Goal: Task Accomplishment & Management: Use online tool/utility

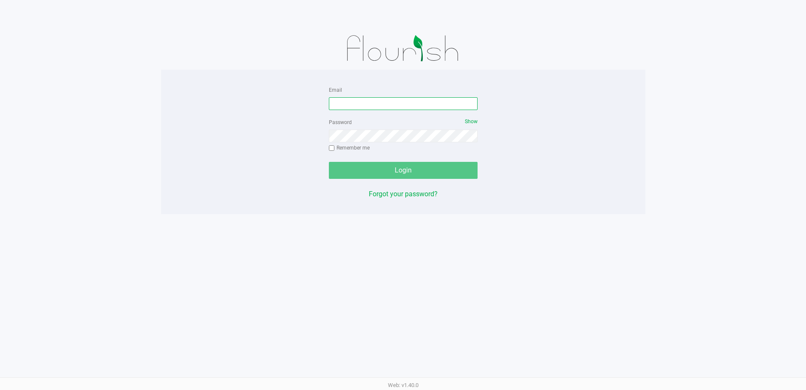
click at [399, 109] on input "Email" at bounding box center [403, 103] width 149 height 13
type input "[EMAIL_ADDRESS][DOMAIN_NAME]"
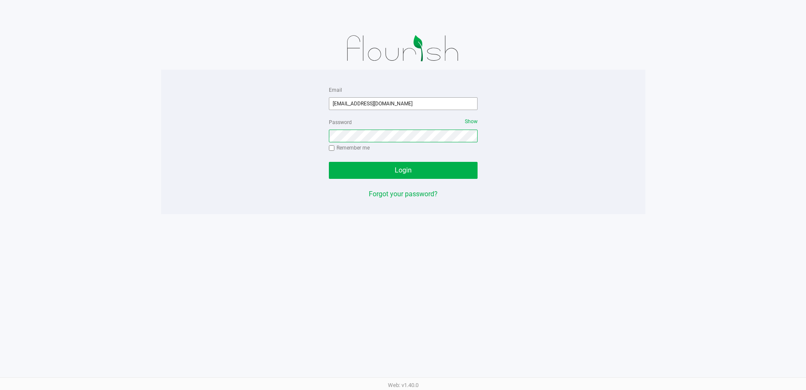
click at [329, 162] on button "Login" at bounding box center [403, 170] width 149 height 17
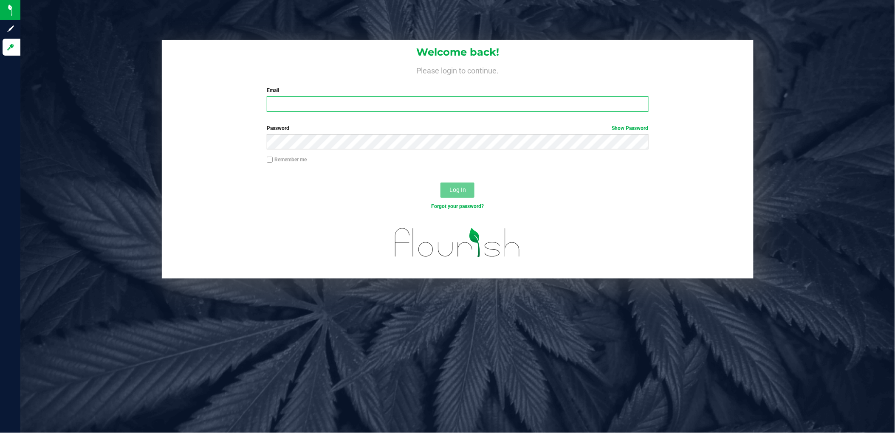
click at [365, 103] on input "Email" at bounding box center [458, 103] width 382 height 15
type input "[EMAIL_ADDRESS][DOMAIN_NAME]"
click at [441, 183] on button "Log In" at bounding box center [458, 190] width 34 height 15
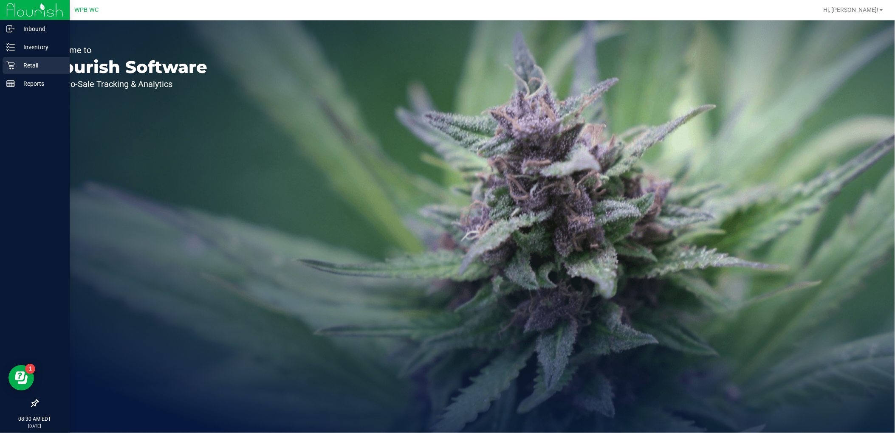
click at [15, 70] on p "Retail" at bounding box center [40, 65] width 51 height 10
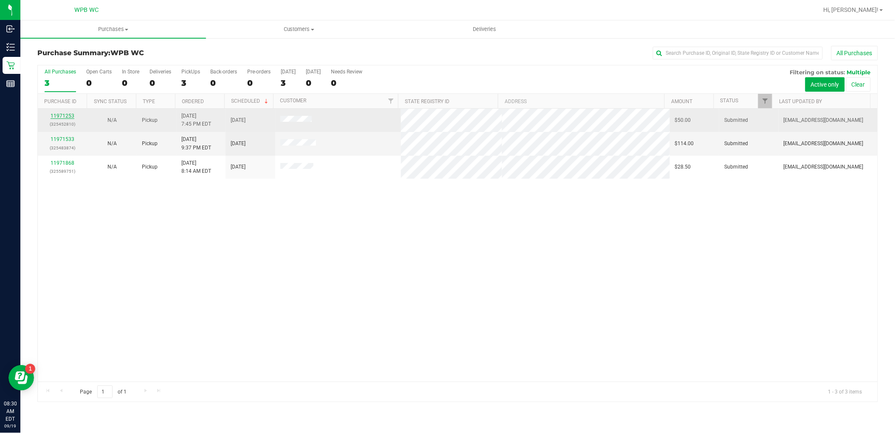
click at [62, 118] on link "11971253" at bounding box center [63, 116] width 24 height 6
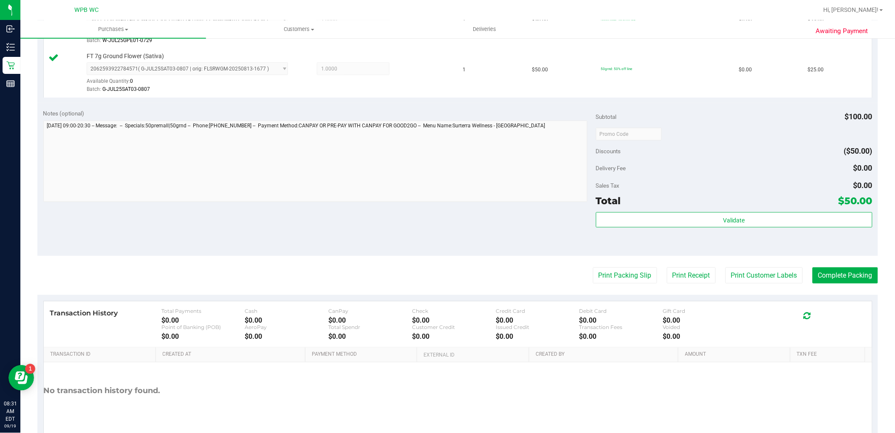
scroll to position [283, 0]
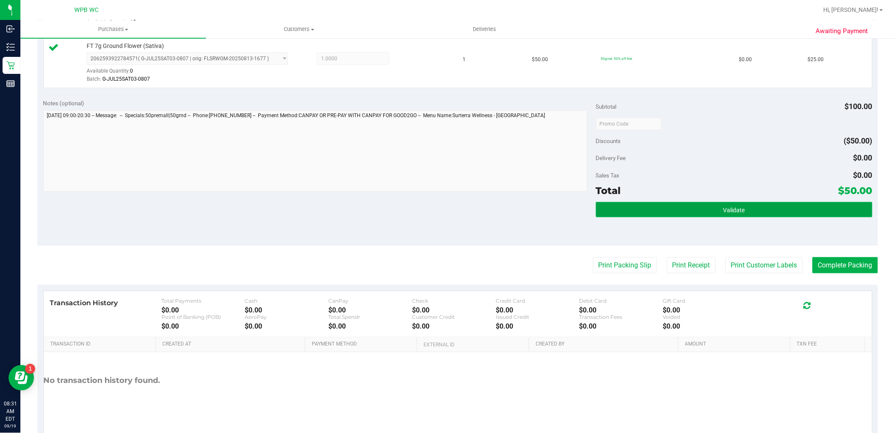
click at [702, 212] on button "Validate" at bounding box center [734, 209] width 277 height 15
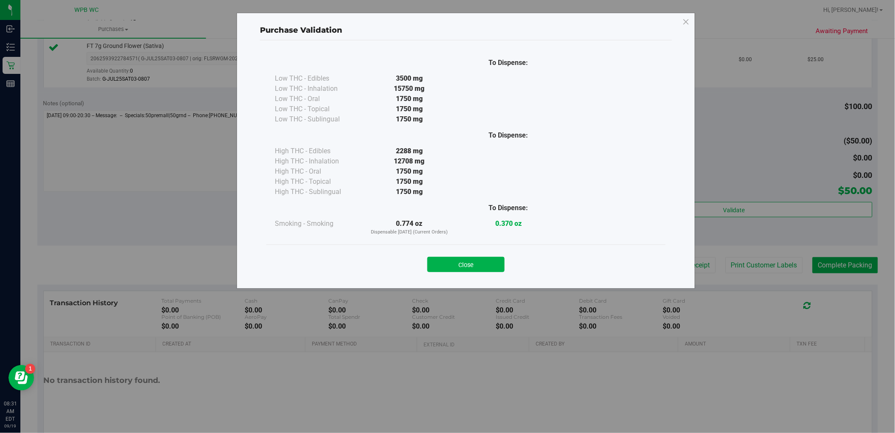
drag, startPoint x: 487, startPoint y: 264, endPoint x: 504, endPoint y: 265, distance: 17.0
click at [489, 264] on button "Close" at bounding box center [466, 264] width 77 height 15
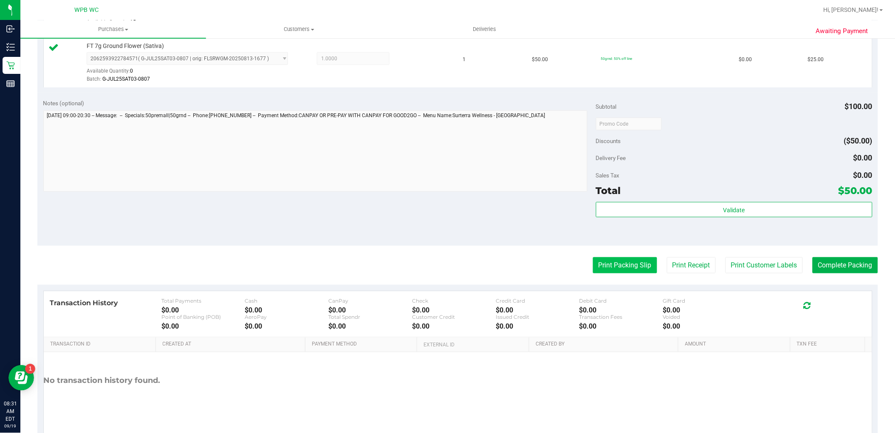
click at [593, 262] on button "Print Packing Slip" at bounding box center [625, 266] width 64 height 16
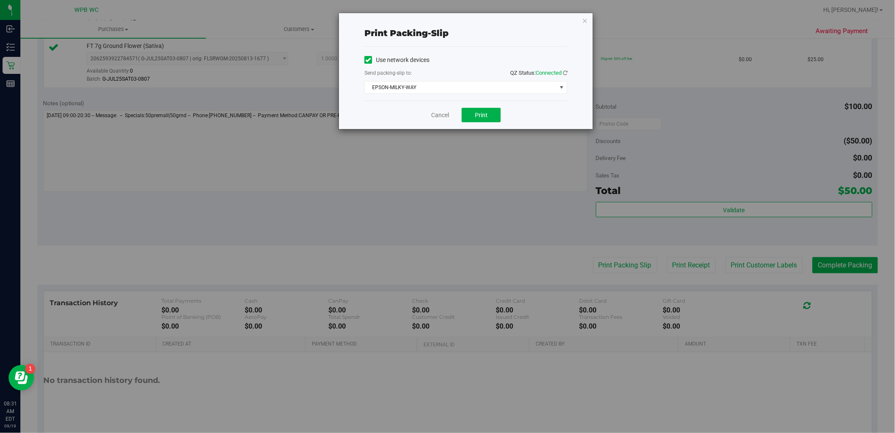
click at [457, 80] on div "Use network devices Send packing-slip to: QZ Status: Connected EPSON-MILKY-WAY …" at bounding box center [466, 74] width 203 height 40
click at [457, 83] on span "EPSON-MILKY-WAY" at bounding box center [461, 88] width 192 height 12
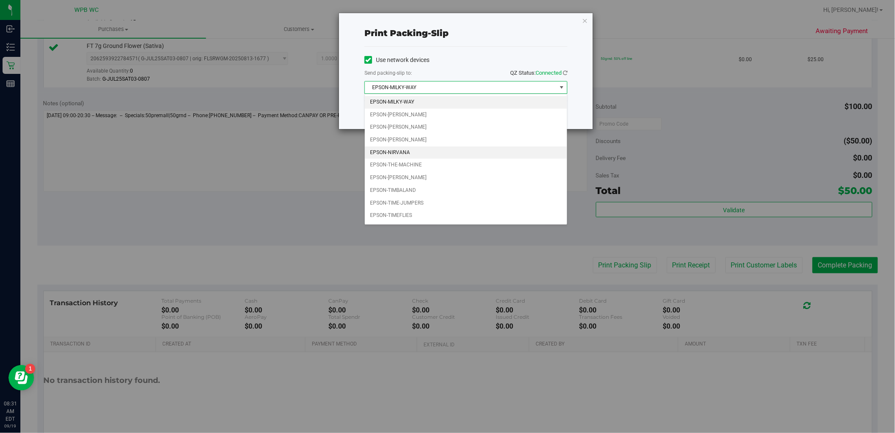
click at [436, 155] on li "EPSON-NIRVANA" at bounding box center [466, 153] width 202 height 13
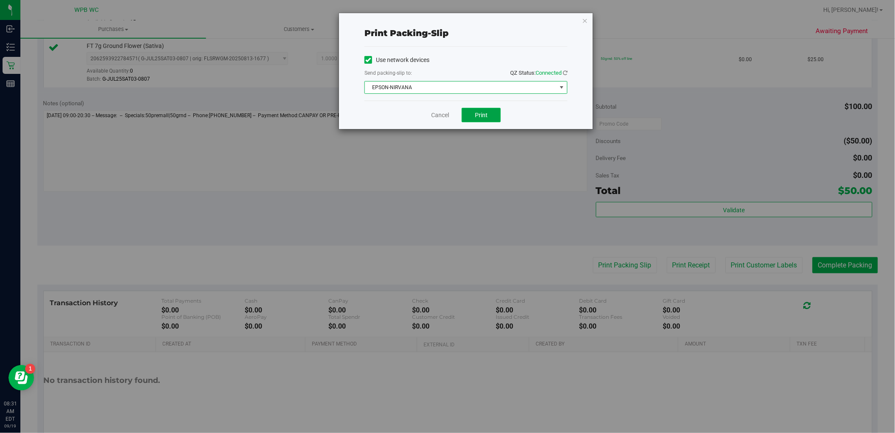
click at [495, 115] on button "Print" at bounding box center [481, 115] width 39 height 14
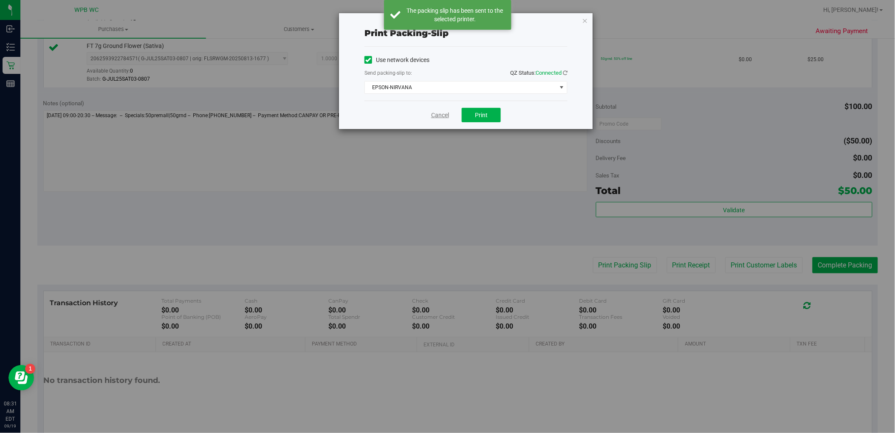
click at [441, 117] on link "Cancel" at bounding box center [440, 115] width 18 height 9
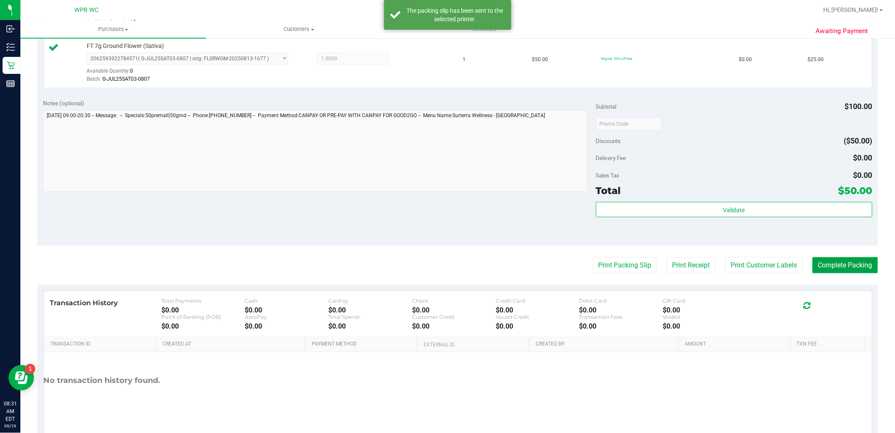
click at [844, 260] on button "Complete Packing" at bounding box center [845, 266] width 65 height 16
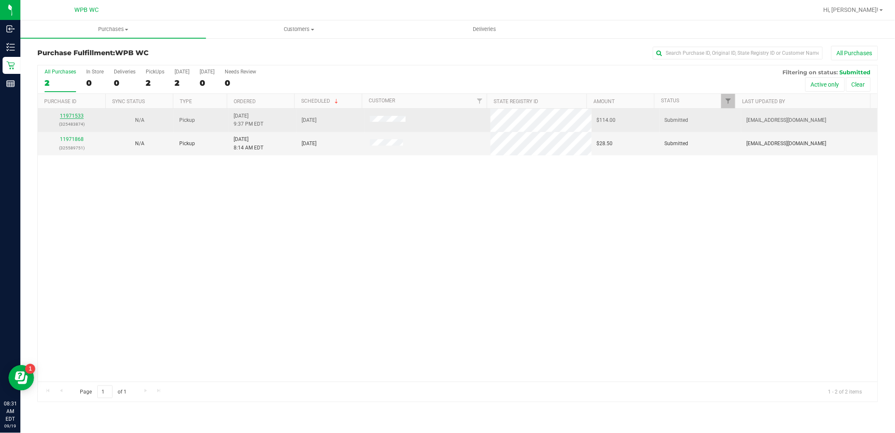
click at [75, 115] on link "11971533" at bounding box center [72, 116] width 24 height 6
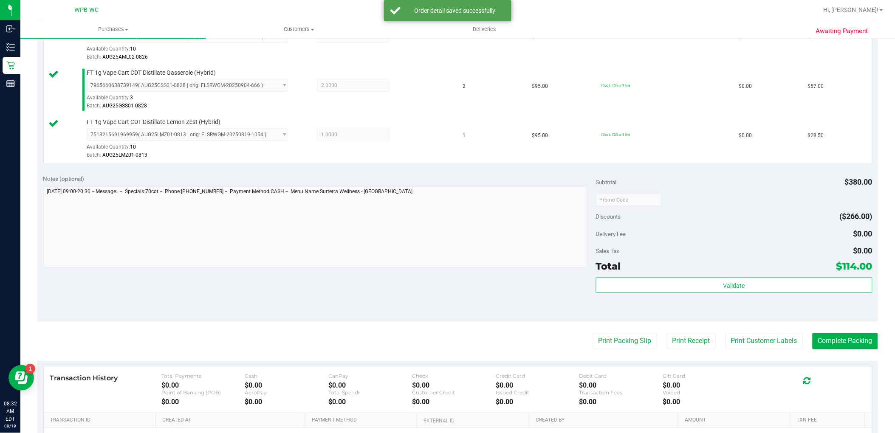
scroll to position [330, 0]
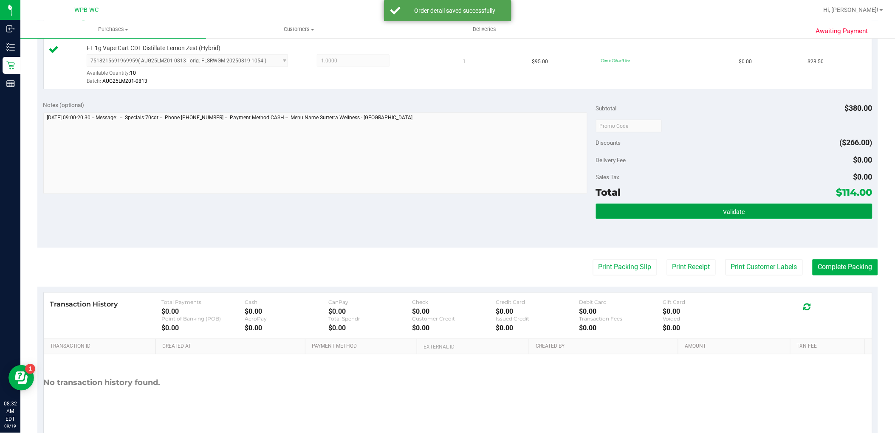
click at [680, 215] on button "Validate" at bounding box center [734, 211] width 277 height 15
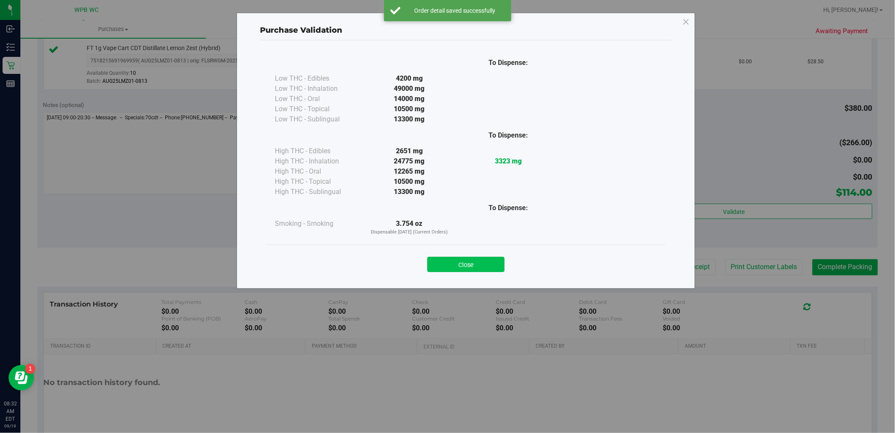
click at [456, 266] on button "Close" at bounding box center [466, 264] width 77 height 15
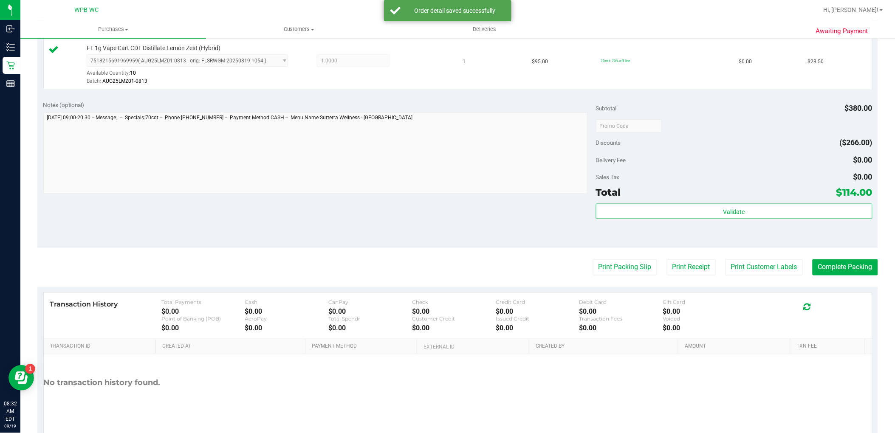
click at [631, 276] on purchase-details "Back Edit Purchase Cancel Purchase View Profile # 11971533 BioTrack ID: - Submi…" at bounding box center [457, 81] width 841 height 731
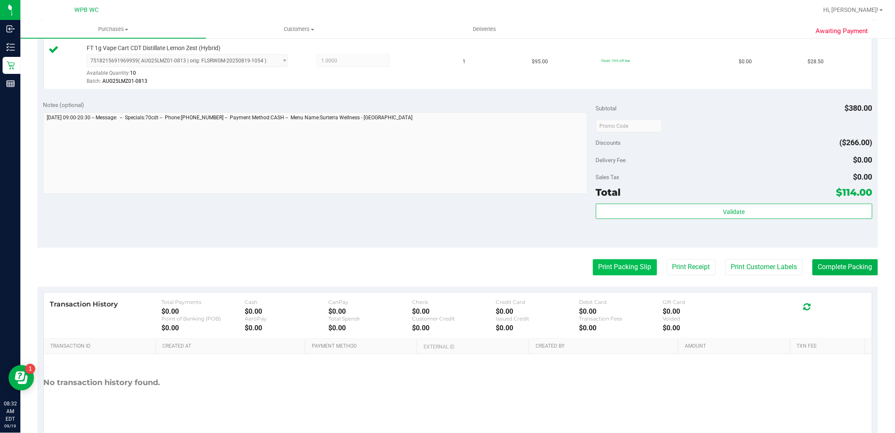
click at [628, 273] on button "Print Packing Slip" at bounding box center [625, 268] width 64 height 16
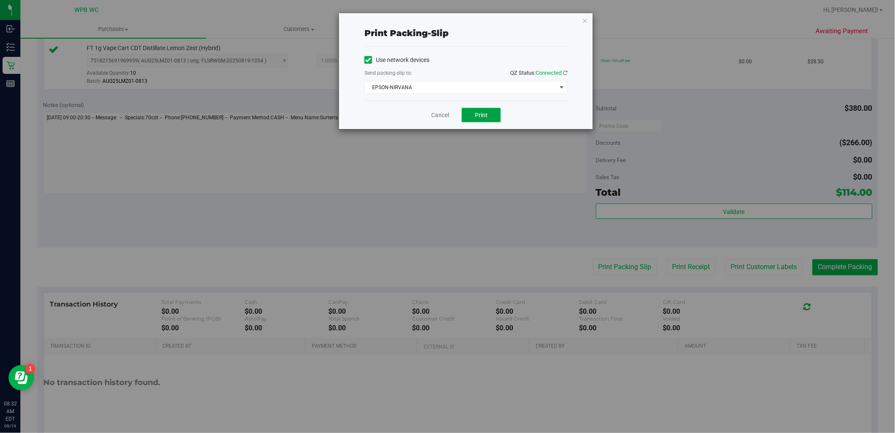
click at [482, 112] on span "Print" at bounding box center [481, 115] width 13 height 7
click at [442, 116] on link "Cancel" at bounding box center [440, 115] width 18 height 9
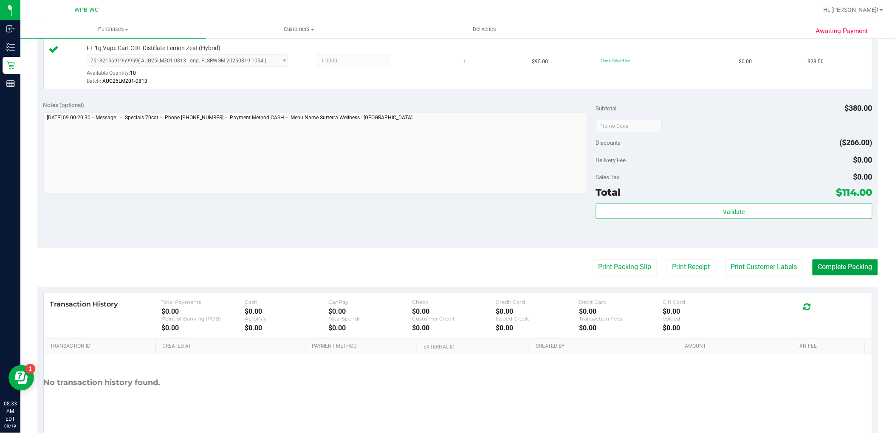
click at [861, 269] on button "Complete Packing" at bounding box center [845, 268] width 65 height 16
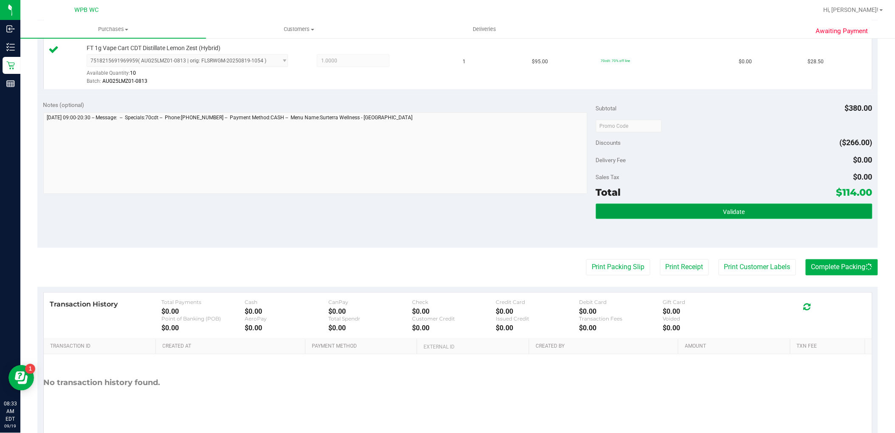
click at [824, 207] on button "Validate" at bounding box center [734, 211] width 277 height 15
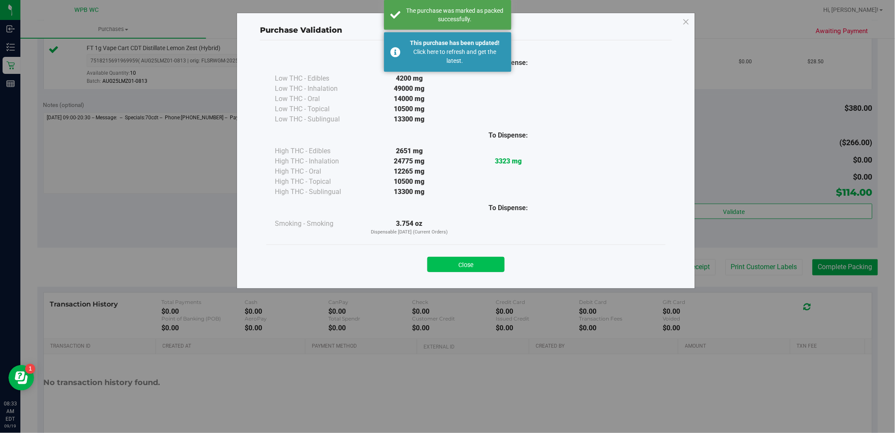
click at [464, 263] on button "Close" at bounding box center [466, 264] width 77 height 15
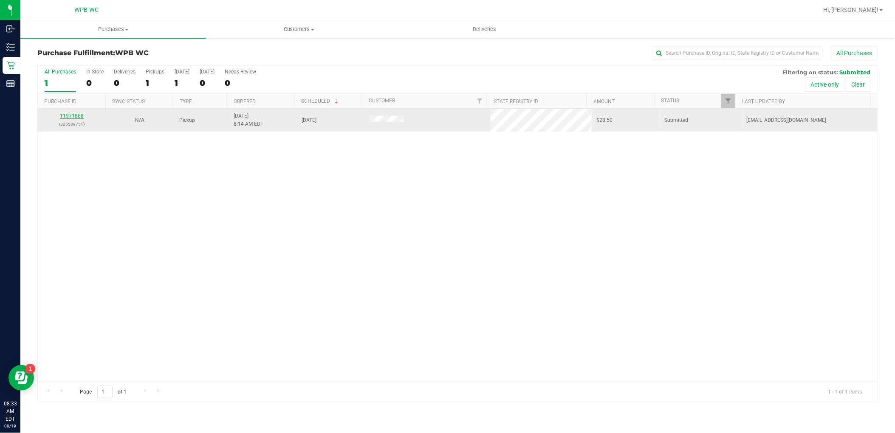
click at [71, 115] on link "11971868" at bounding box center [72, 116] width 24 height 6
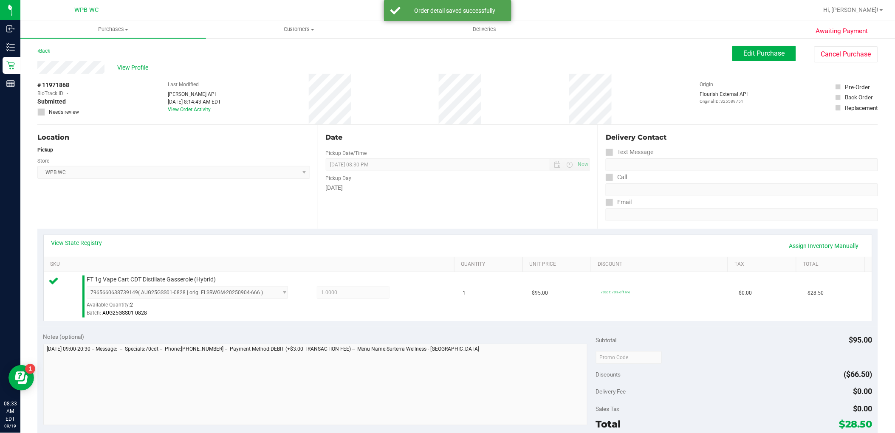
scroll to position [262, 0]
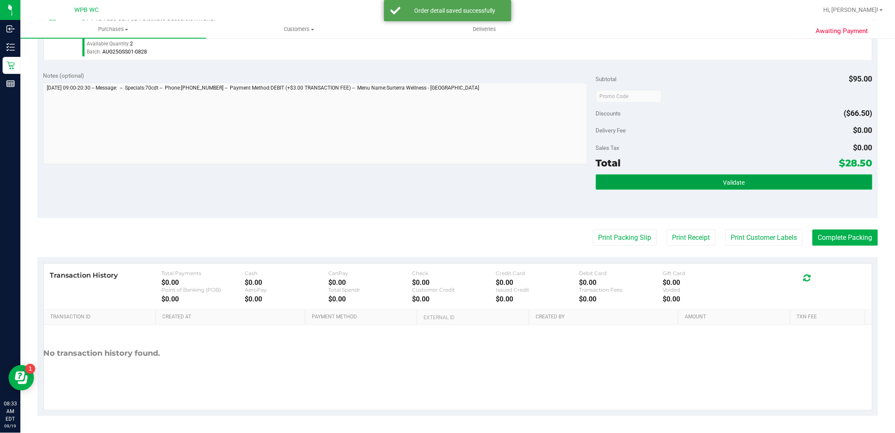
click at [665, 181] on button "Validate" at bounding box center [734, 182] width 277 height 15
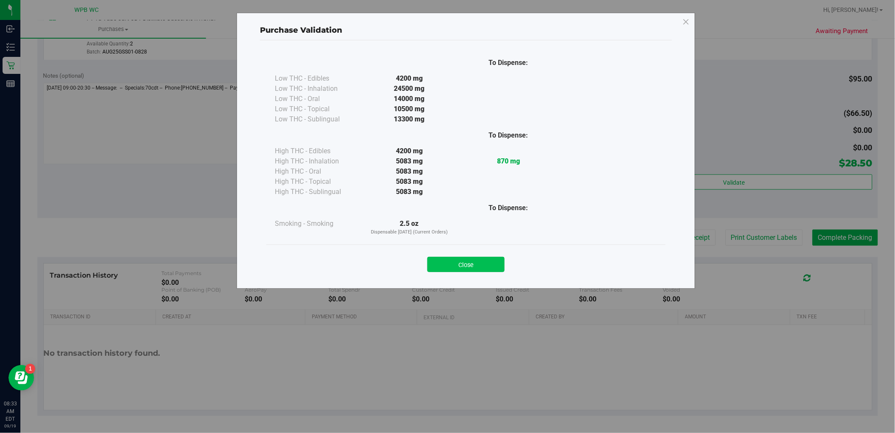
click at [466, 263] on button "Close" at bounding box center [466, 264] width 77 height 15
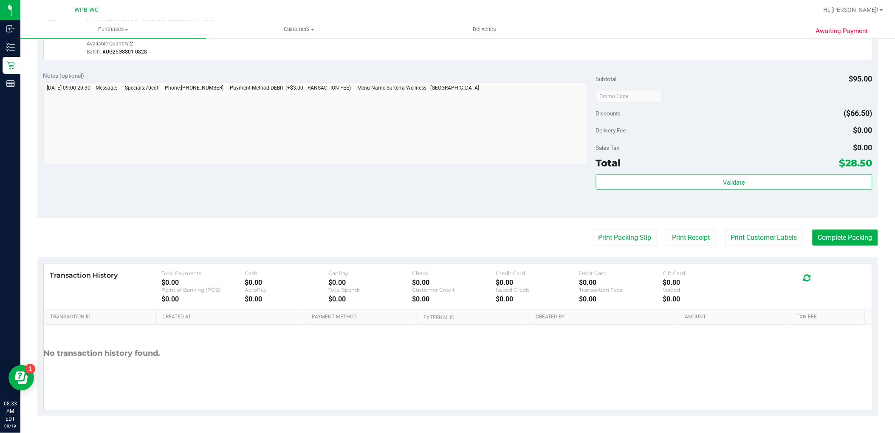
click at [590, 246] on purchase-details "Back Edit Purchase Cancel Purchase View Profile # 11971868 BioTrack ID: - Submi…" at bounding box center [457, 101] width 841 height 632
click at [593, 241] on button "Print Packing Slip" at bounding box center [625, 238] width 64 height 16
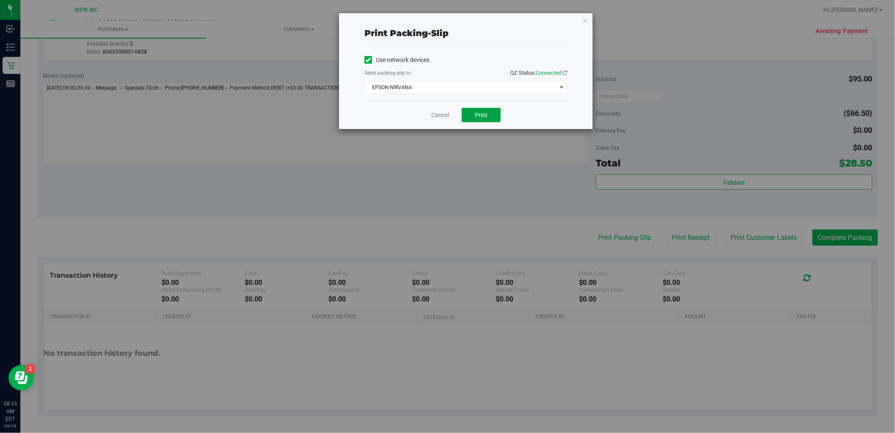
click at [483, 115] on span "Print" at bounding box center [481, 115] width 13 height 7
click at [438, 115] on link "Cancel" at bounding box center [440, 115] width 18 height 9
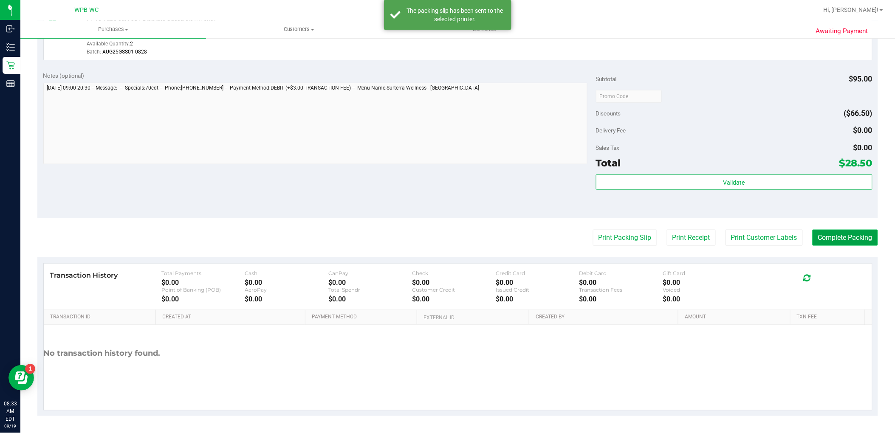
click at [840, 236] on button "Complete Packing" at bounding box center [845, 238] width 65 height 16
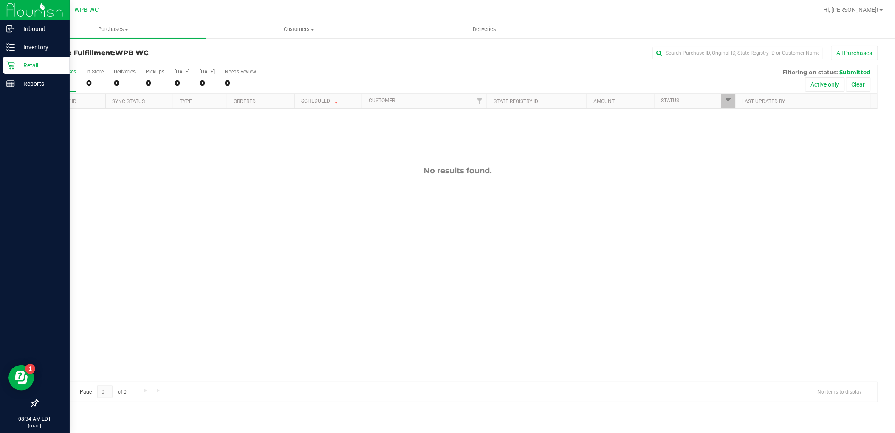
click at [10, 64] on icon at bounding box center [10, 65] width 8 height 8
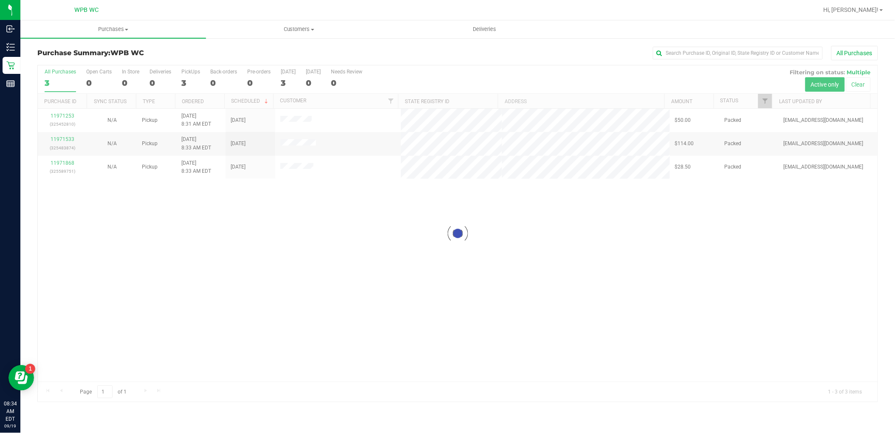
click at [298, 352] on div at bounding box center [458, 233] width 840 height 337
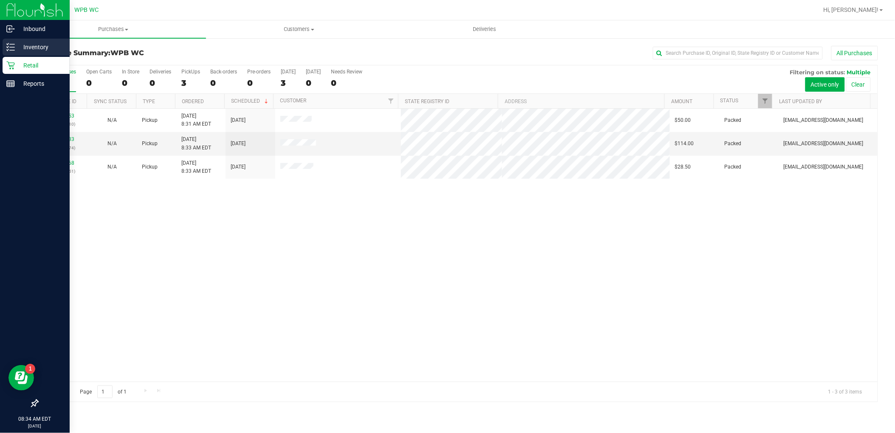
click at [25, 50] on p "Inventory" at bounding box center [40, 47] width 51 height 10
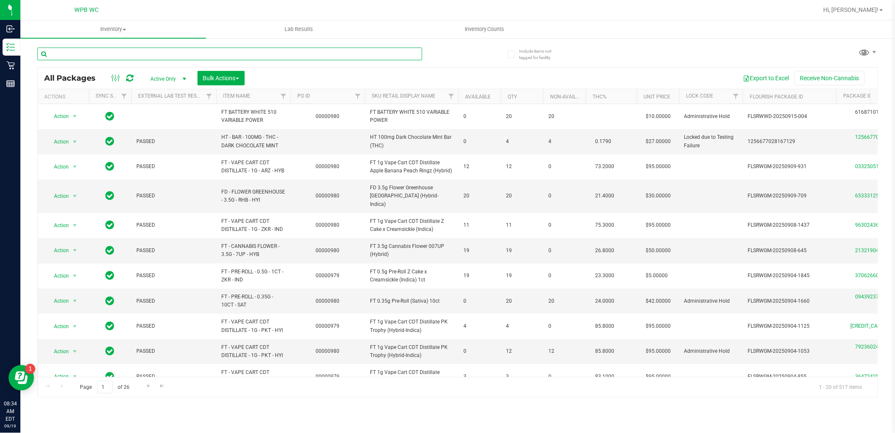
click at [94, 52] on input "text" at bounding box center [229, 54] width 385 height 13
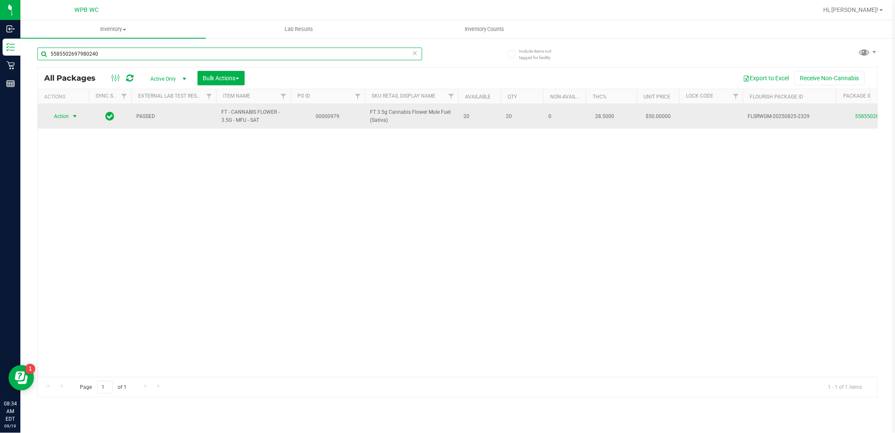
type input "5585502697980240"
click at [63, 116] on span "Action" at bounding box center [57, 116] width 23 height 12
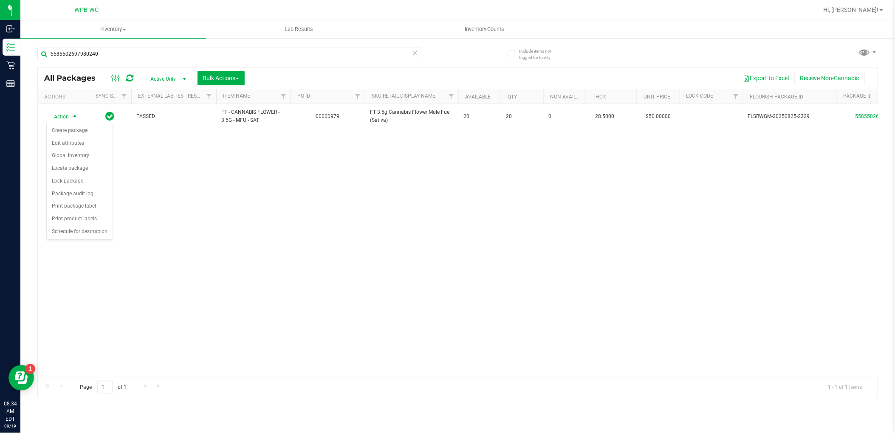
click at [140, 174] on div "Action Action Create package Edit attributes Global inventory Locate package Lo…" at bounding box center [458, 240] width 840 height 273
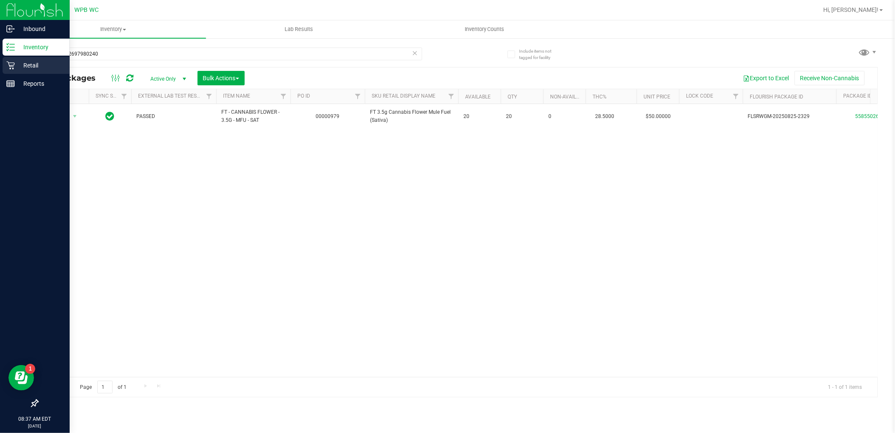
click at [14, 65] on icon at bounding box center [10, 65] width 8 height 8
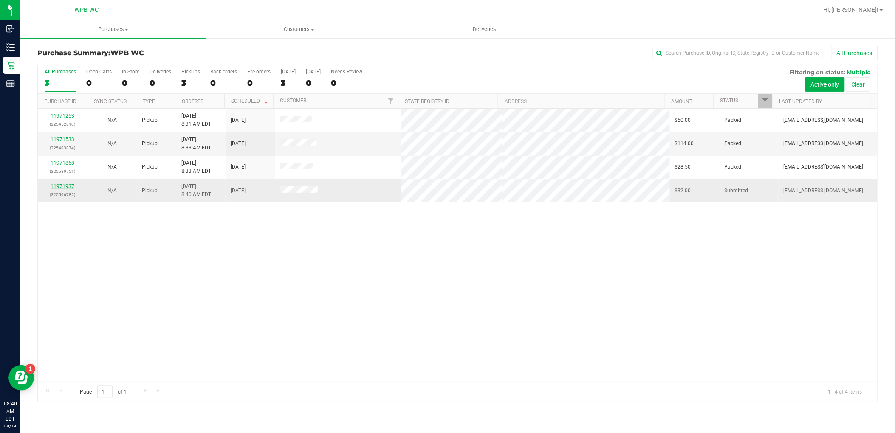
click at [73, 188] on link "11971937" at bounding box center [63, 187] width 24 height 6
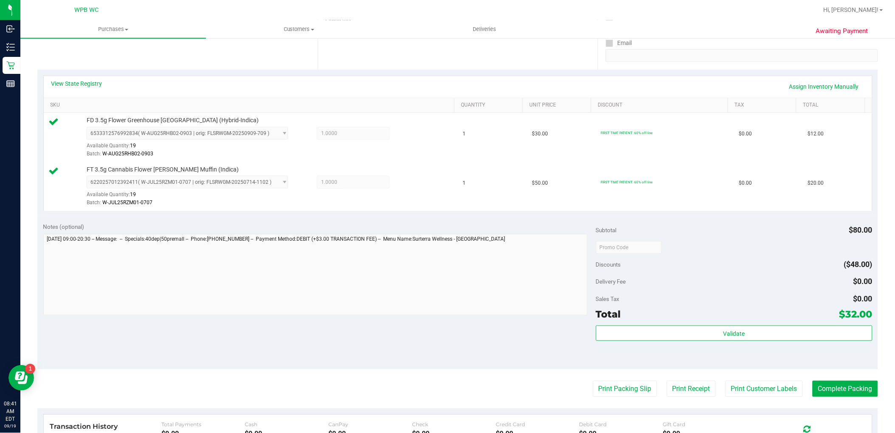
scroll to position [311, 0]
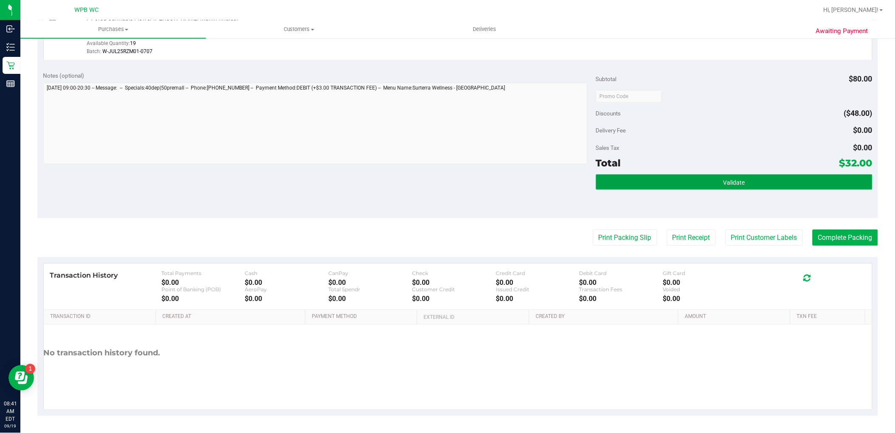
click at [614, 181] on button "Validate" at bounding box center [734, 182] width 277 height 15
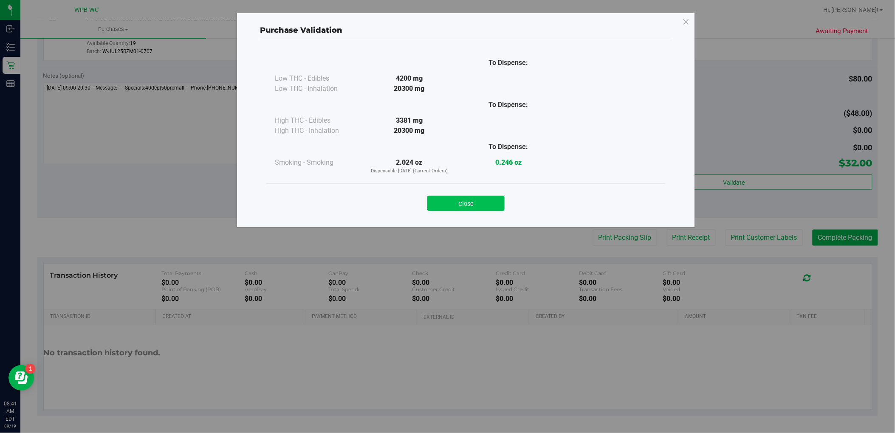
click at [481, 204] on button "Close" at bounding box center [466, 203] width 77 height 15
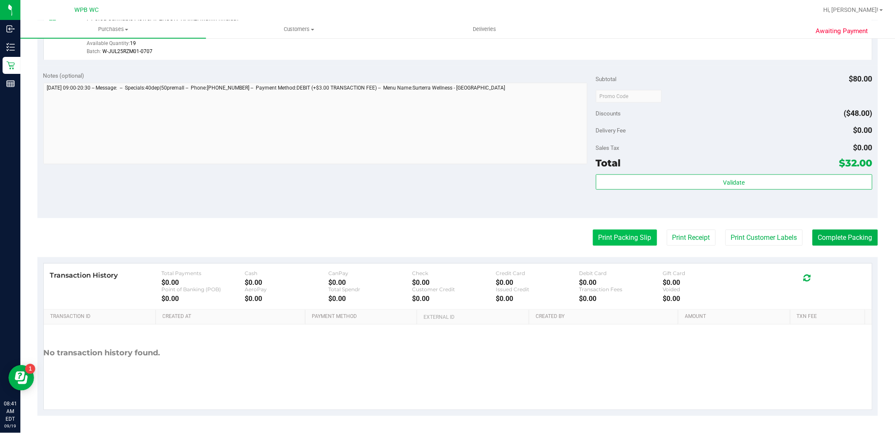
click at [632, 243] on button "Print Packing Slip" at bounding box center [625, 238] width 64 height 16
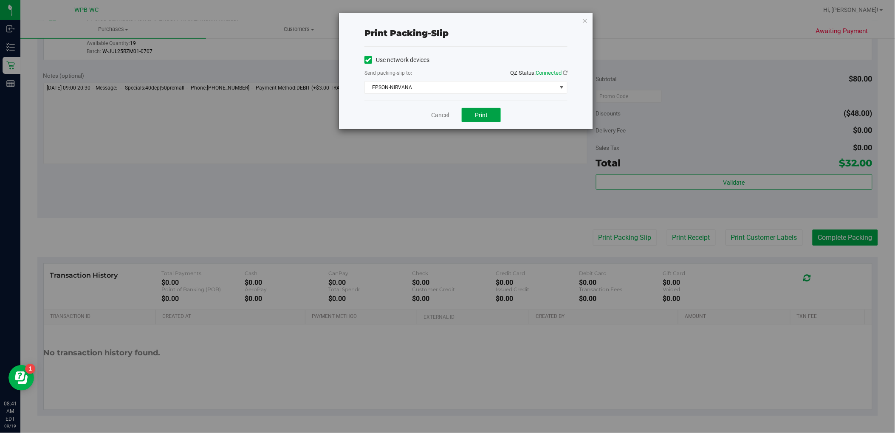
click at [482, 109] on button "Print" at bounding box center [481, 115] width 39 height 14
click at [440, 113] on link "Cancel" at bounding box center [440, 115] width 18 height 9
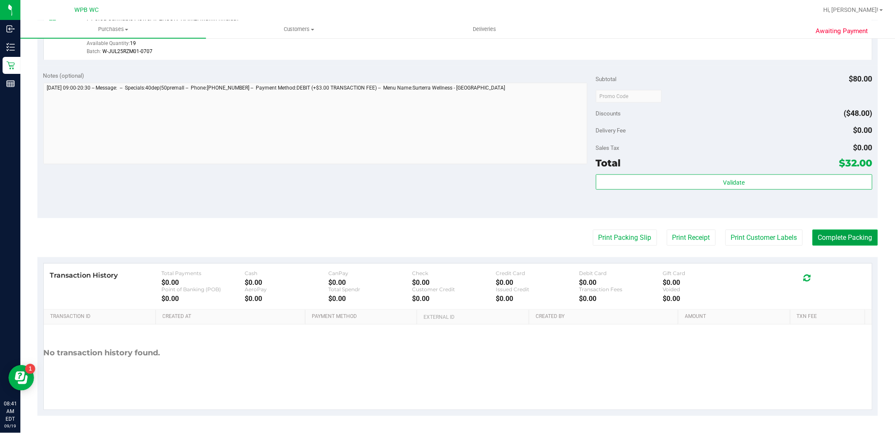
click at [821, 236] on button "Complete Packing" at bounding box center [845, 238] width 65 height 16
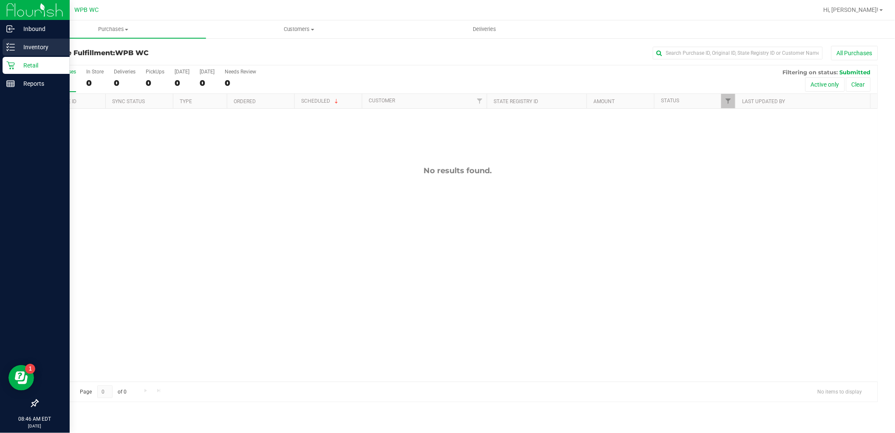
click at [9, 48] on icon at bounding box center [10, 47] width 8 height 8
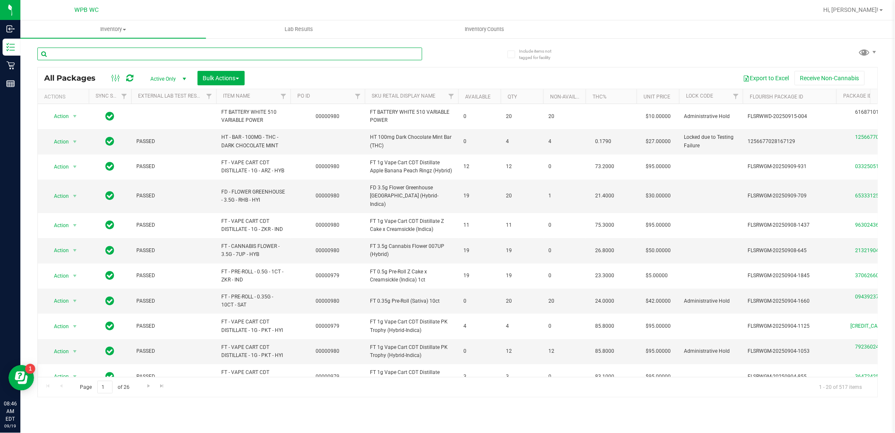
click at [146, 56] on input "text" at bounding box center [229, 54] width 385 height 13
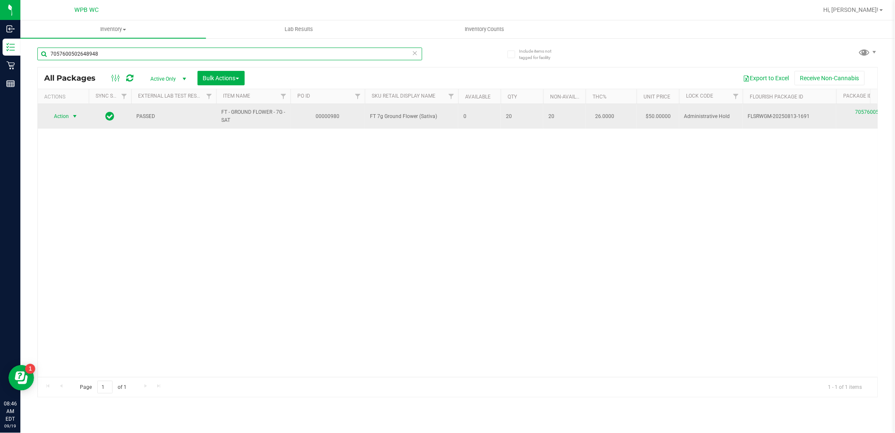
type input "7057600502648948"
click at [67, 118] on span "Action" at bounding box center [57, 116] width 23 height 12
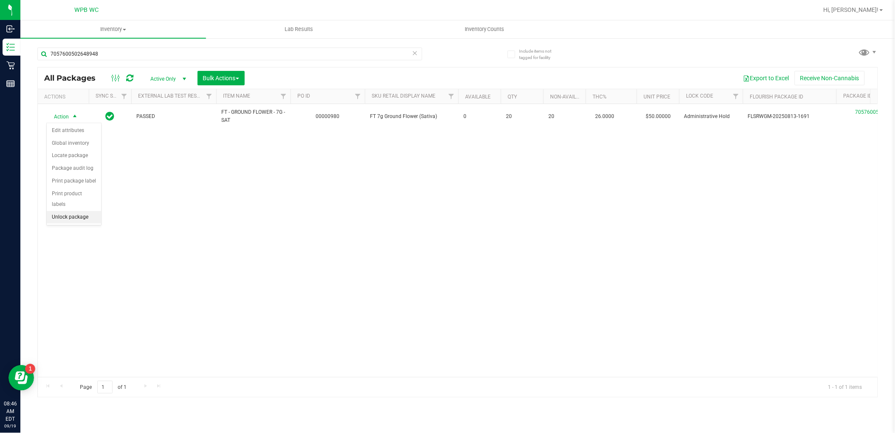
click at [80, 220] on li "Unlock package" at bounding box center [74, 217] width 54 height 13
